Goal: Information Seeking & Learning: Learn about a topic

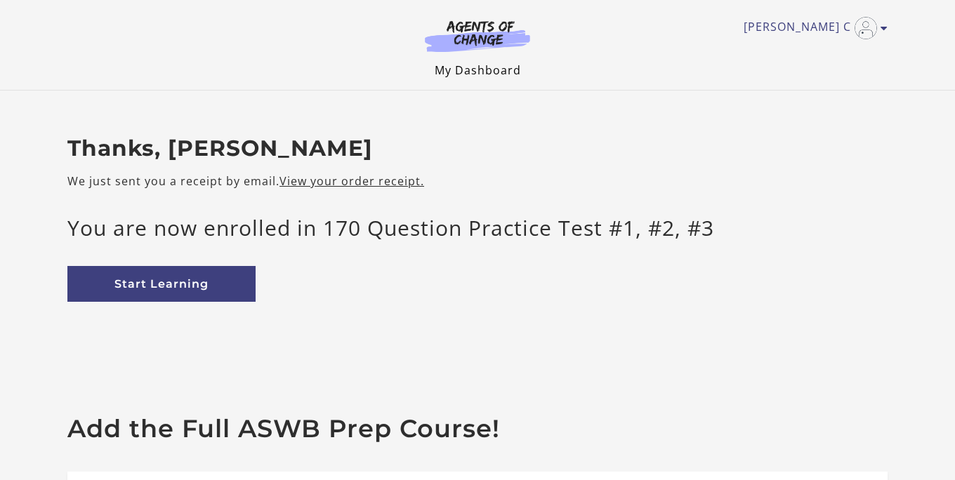
click at [477, 76] on link "My Dashboard" at bounding box center [477, 69] width 86 height 15
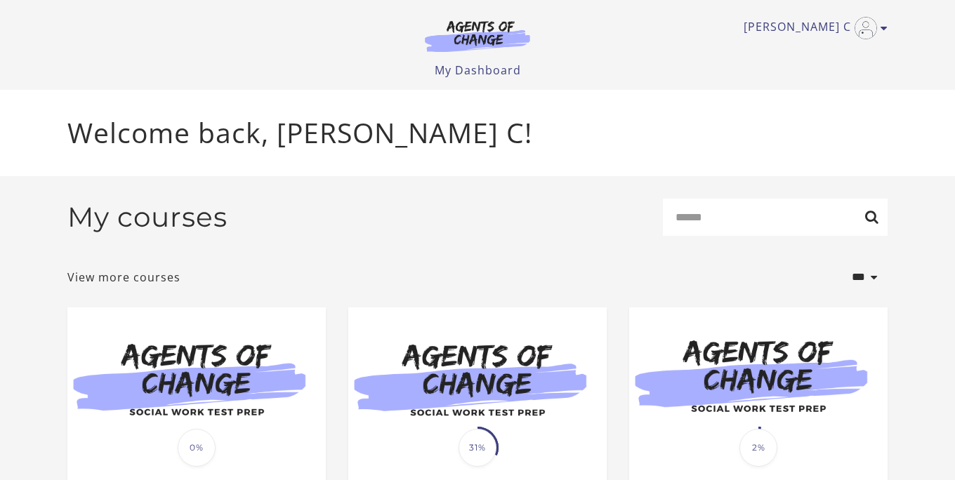
scroll to position [107, 0]
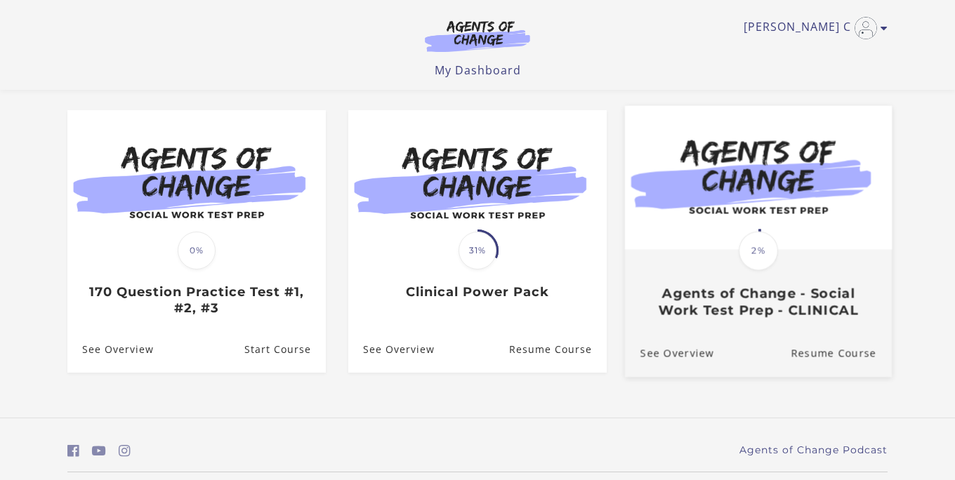
click at [764, 203] on img at bounding box center [758, 177] width 267 height 144
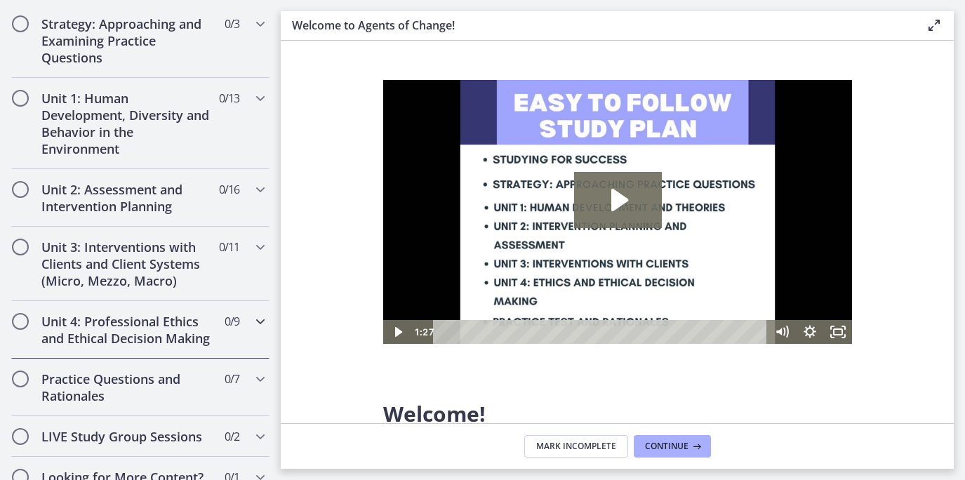
scroll to position [354, 0]
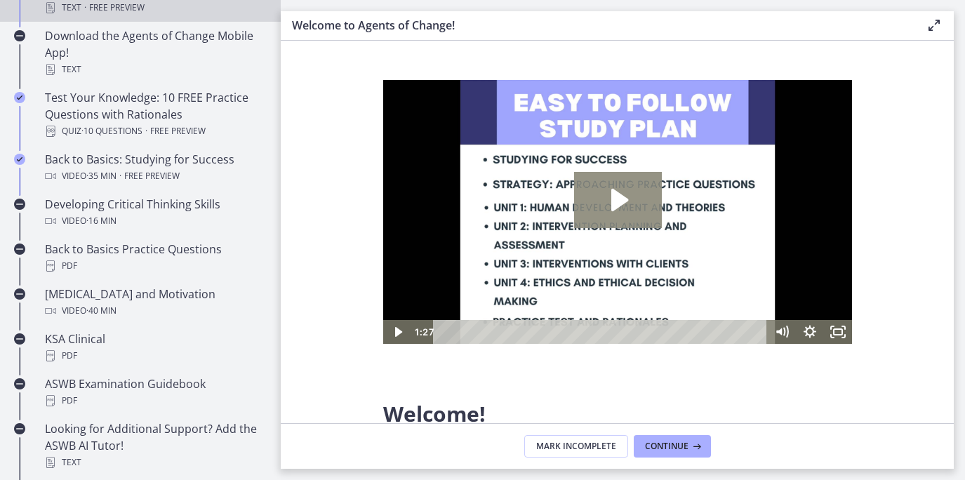
drag, startPoint x: 622, startPoint y: 200, endPoint x: 736, endPoint y: 384, distance: 216.6
click at [622, 200] on icon "Play Video: c1o6hcmjueu5qasqsu00.mp4" at bounding box center [619, 200] width 17 height 22
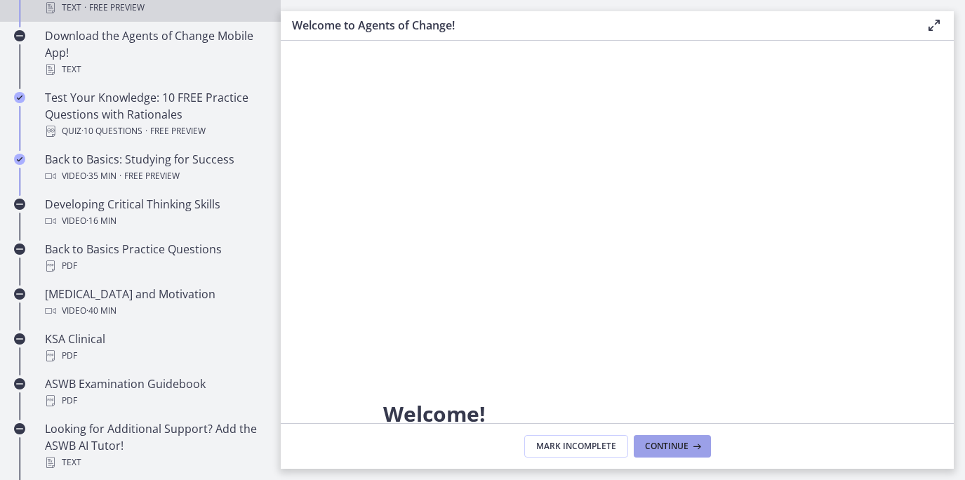
click at [667, 446] on span "Continue" at bounding box center [667, 446] width 44 height 11
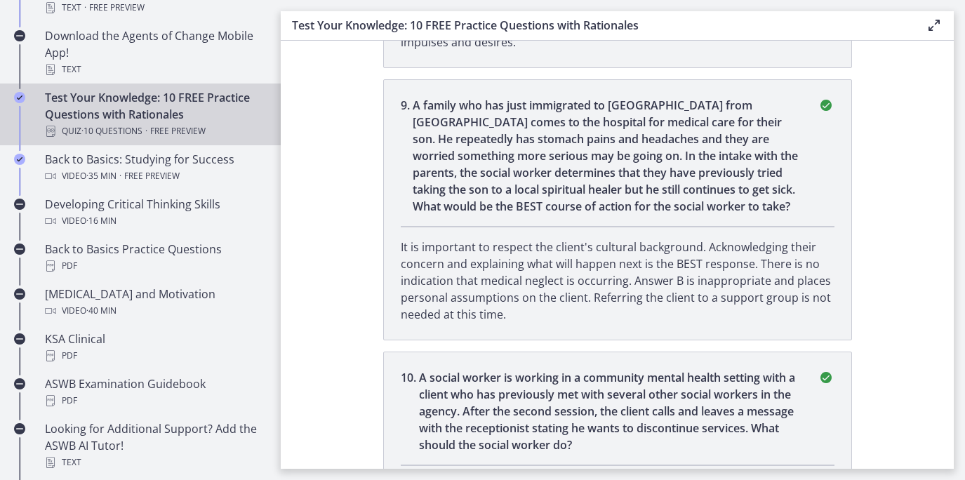
scroll to position [2071, 0]
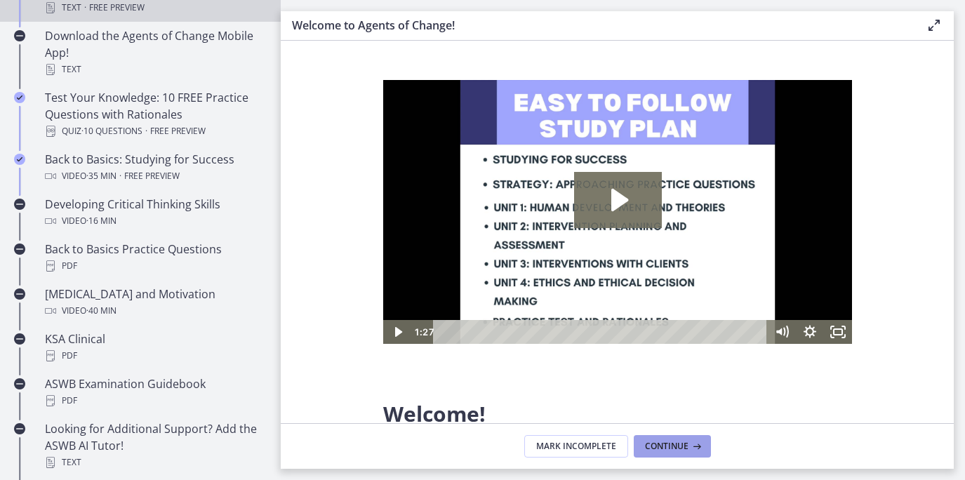
click at [682, 446] on span "Continue" at bounding box center [667, 446] width 44 height 11
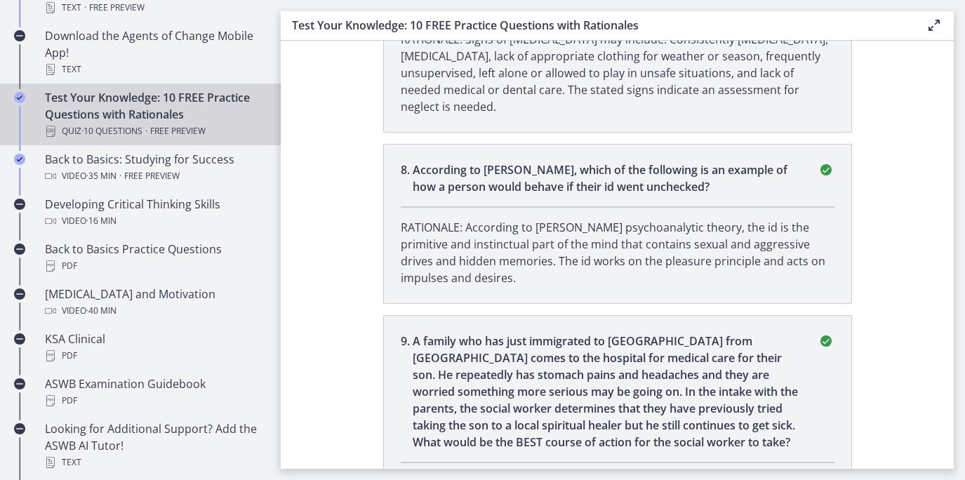
scroll to position [2071, 0]
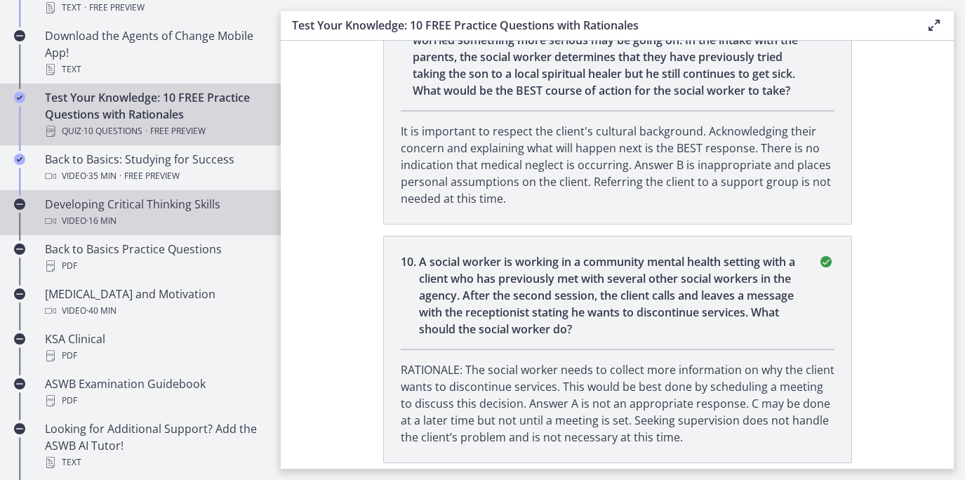
click at [114, 207] on div "Developing Critical Thinking Skills Video · 16 min" at bounding box center [154, 213] width 219 height 34
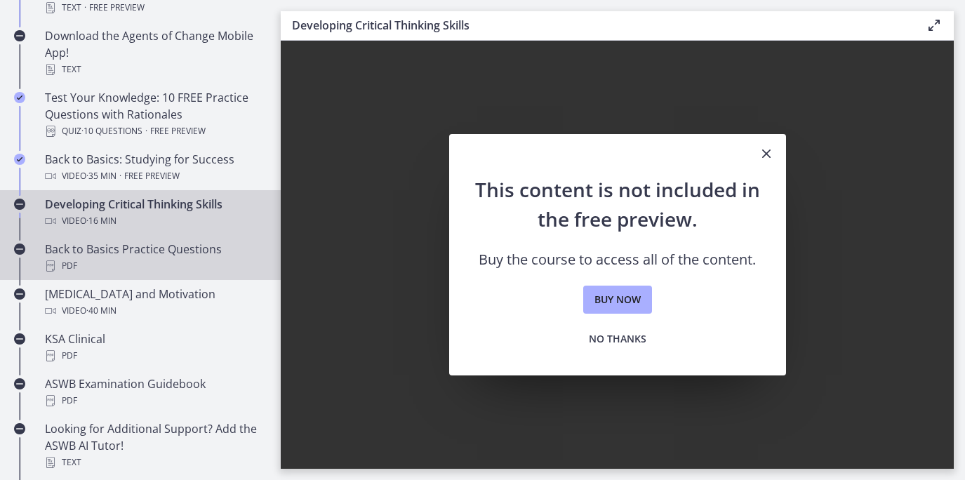
click at [135, 252] on div "Back to Basics Practice Questions PDF" at bounding box center [154, 258] width 219 height 34
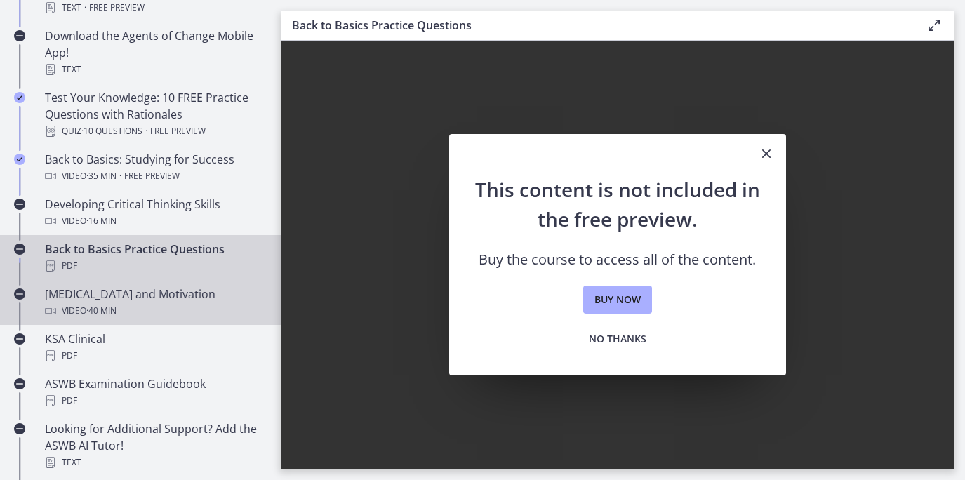
click at [130, 293] on div "Test Anxiety and Motivation Video · 40 min" at bounding box center [154, 303] width 219 height 34
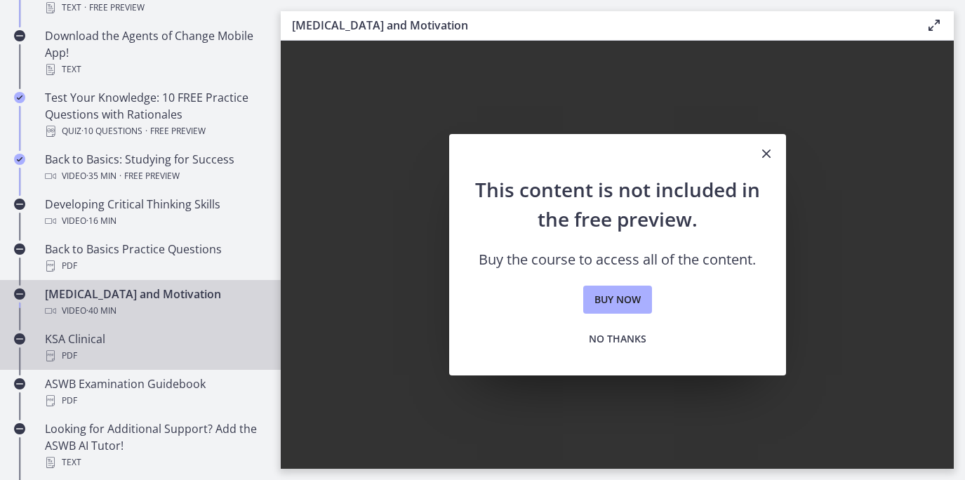
click at [85, 340] on div "KSA Clinical PDF" at bounding box center [154, 348] width 219 height 34
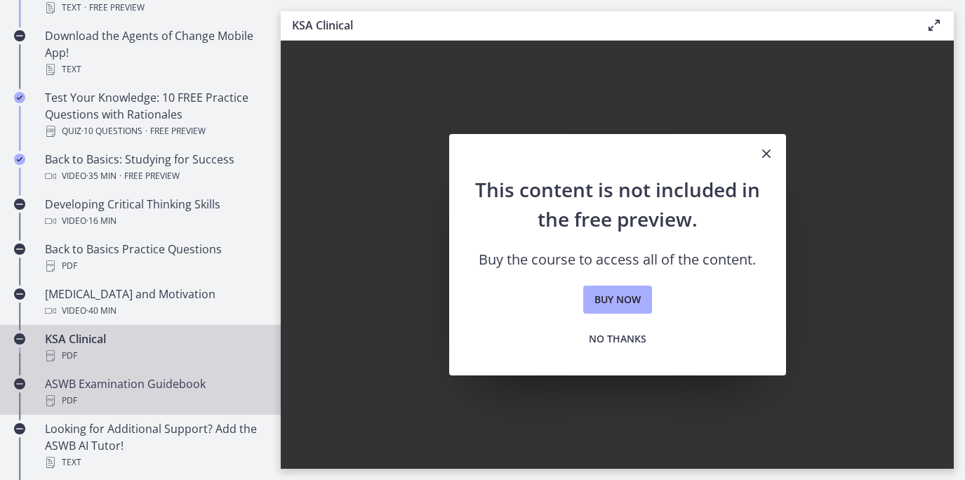
click at [109, 387] on div "ASWB Examination Guidebook PDF" at bounding box center [154, 393] width 219 height 34
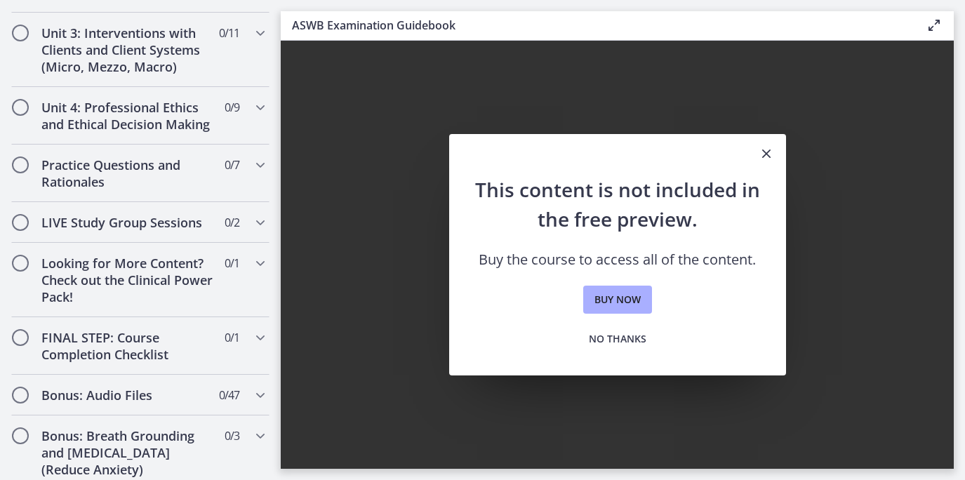
scroll to position [1111, 0]
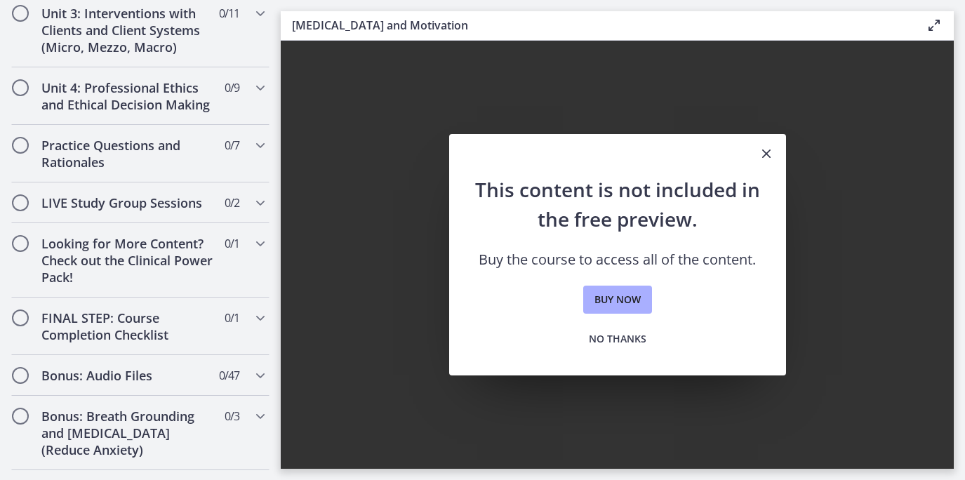
click at [769, 152] on icon "Close" at bounding box center [766, 153] width 17 height 17
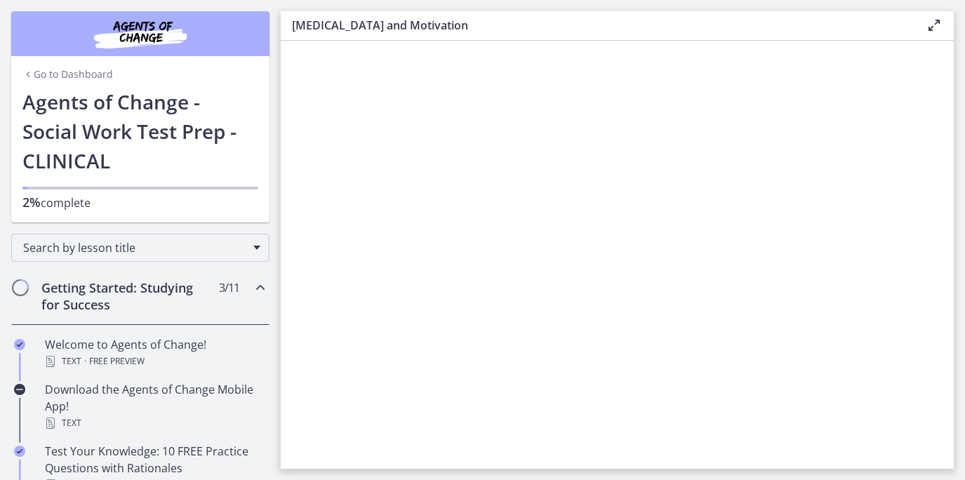
click at [28, 71] on link "Go to Dashboard" at bounding box center [67, 74] width 91 height 14
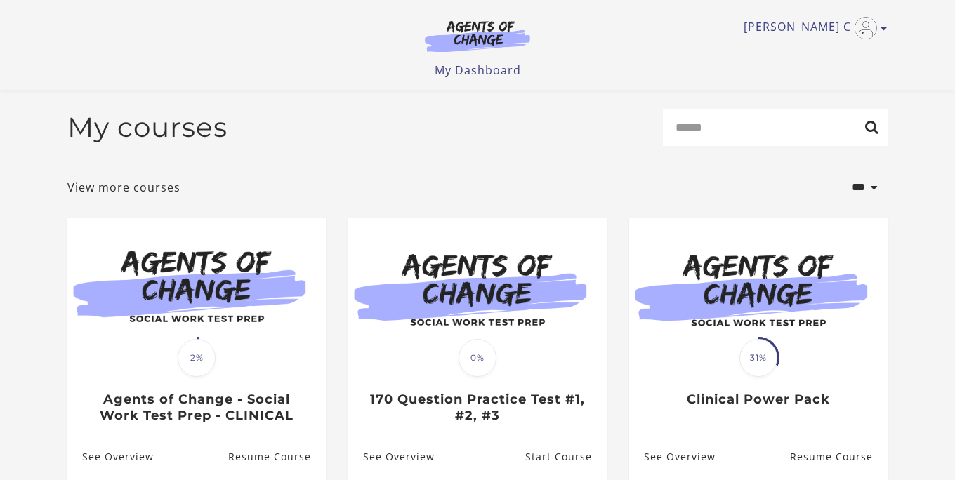
scroll to position [124, 0]
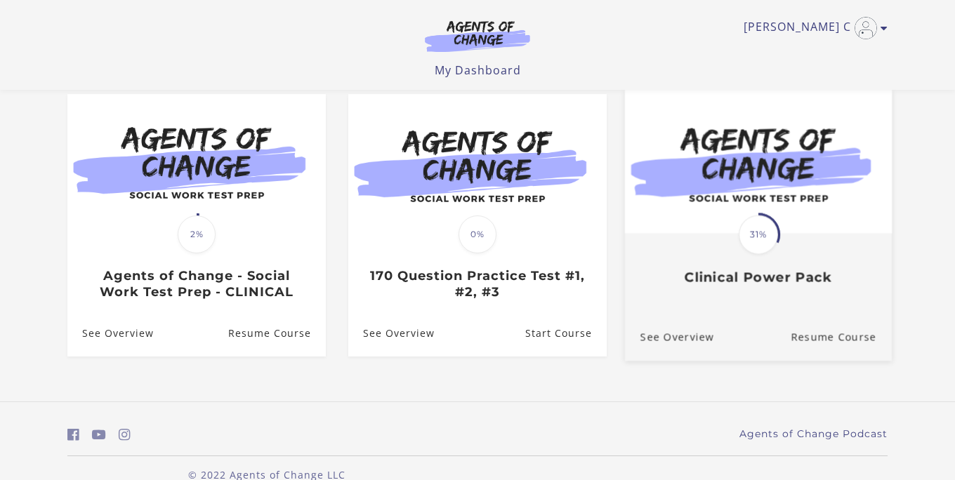
click at [751, 188] on img at bounding box center [758, 161] width 267 height 144
